Goal: Task Accomplishment & Management: Use online tool/utility

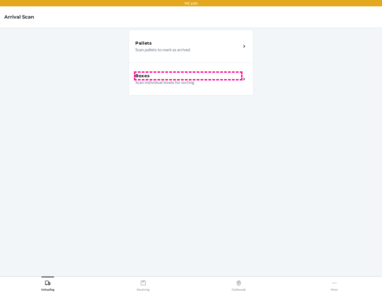
click at [188, 76] on div "Boxes" at bounding box center [188, 76] width 106 height 6
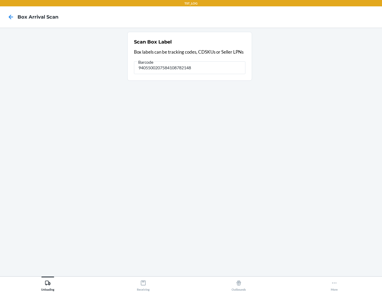
type input "9405500207584108782148"
